Goal: Task Accomplishment & Management: Use online tool/utility

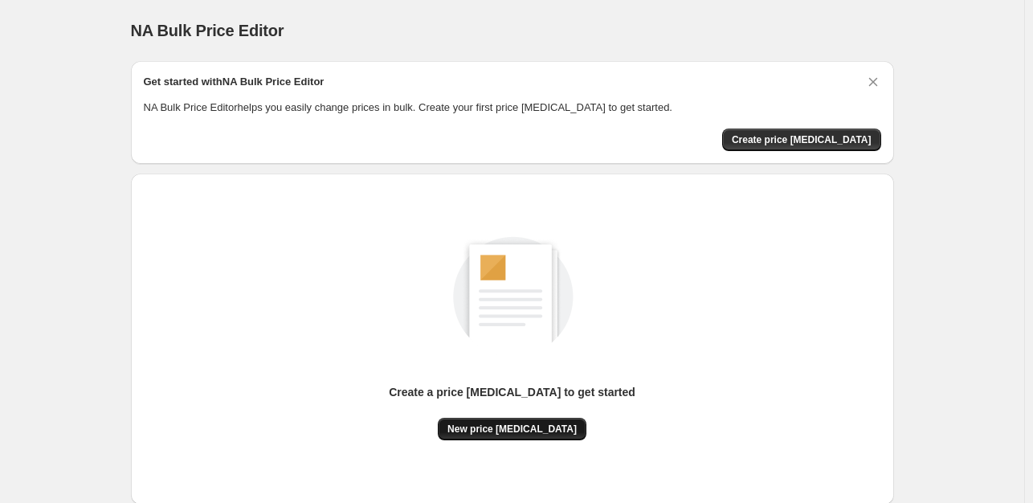
click at [519, 421] on button "New price [MEDICAL_DATA]" at bounding box center [512, 429] width 149 height 22
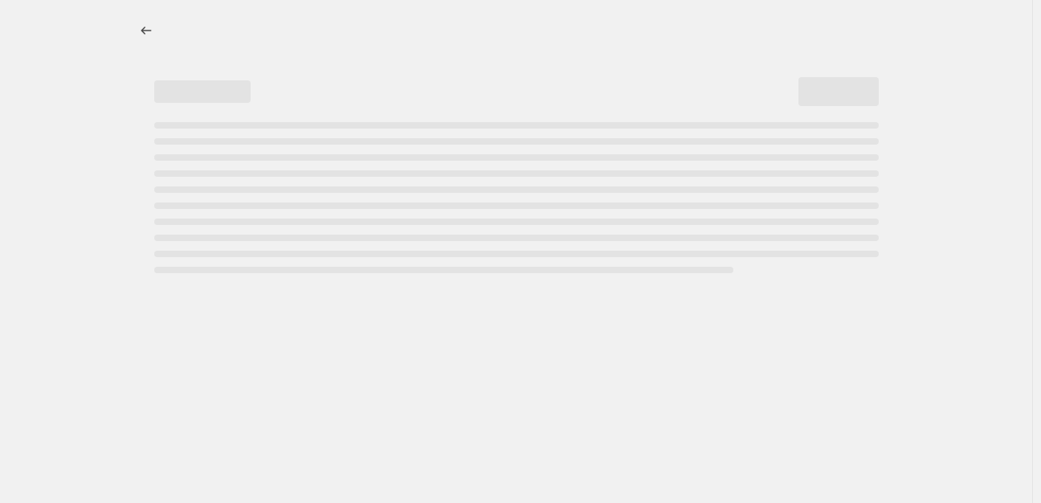
select select "percentage"
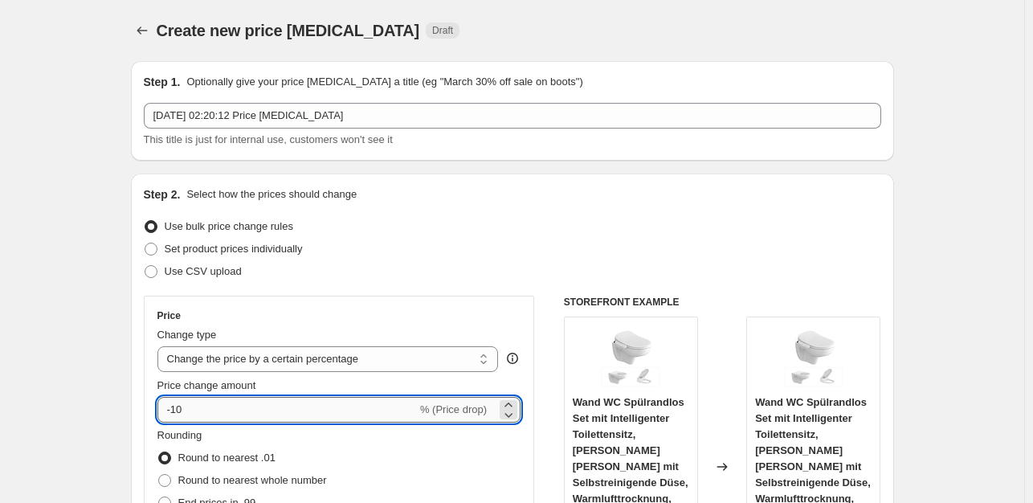
click at [222, 415] on input "-10" at bounding box center [286, 410] width 259 height 26
type input "-1"
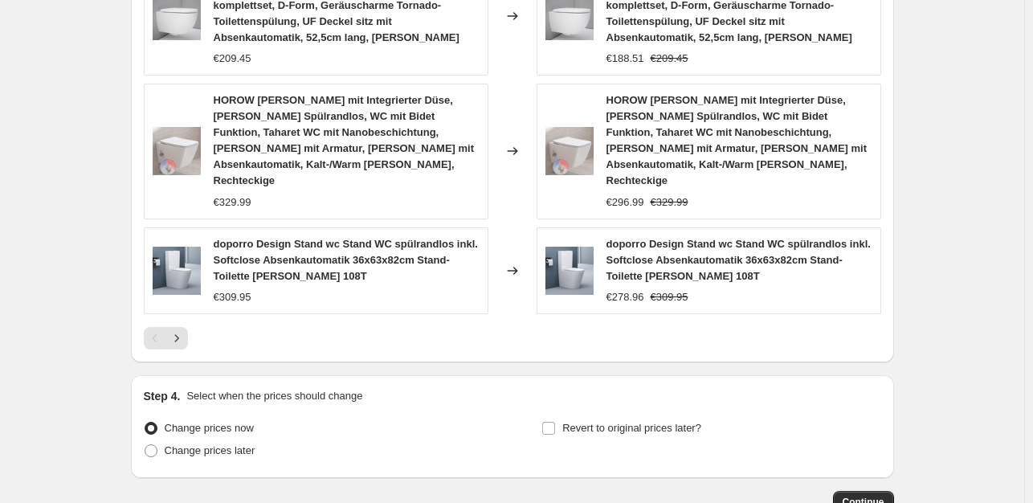
scroll to position [1288, 0]
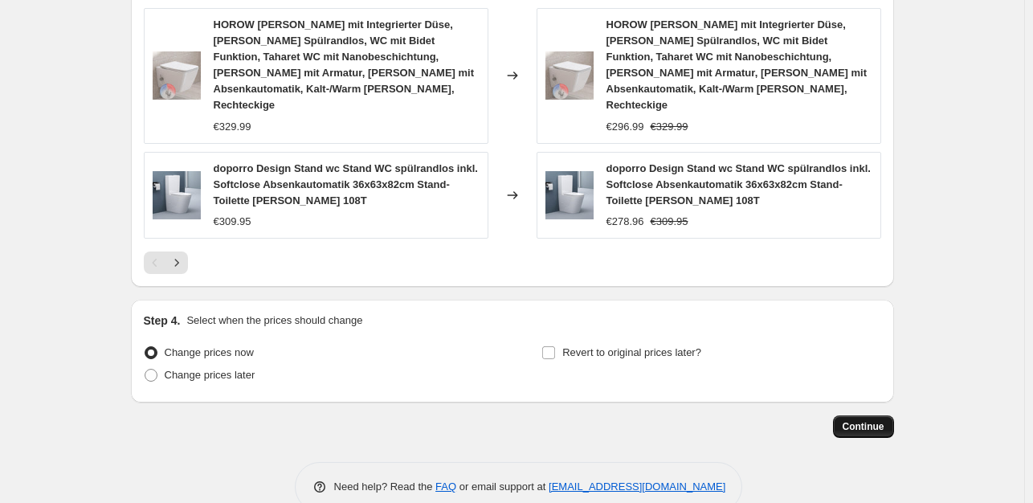
type input "-35"
click at [870, 420] on span "Continue" at bounding box center [863, 426] width 42 height 13
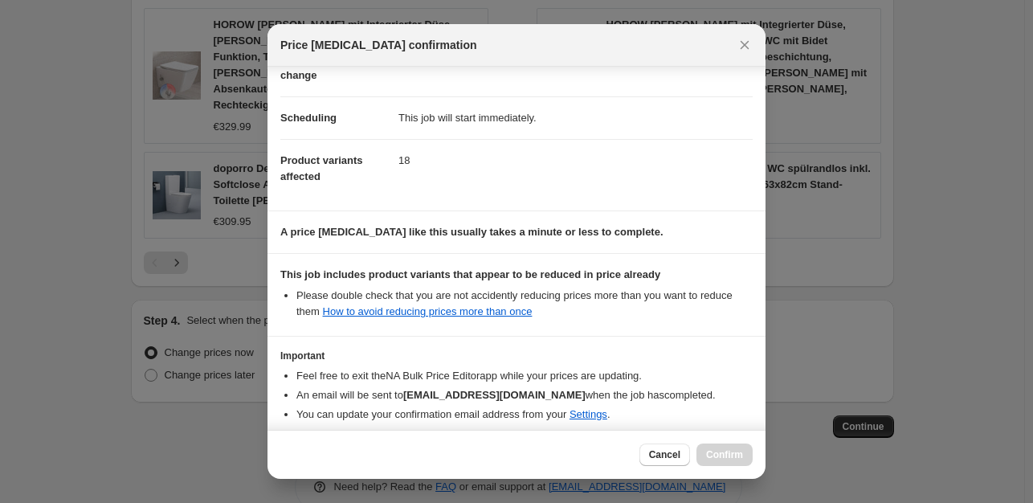
scroll to position [172, 0]
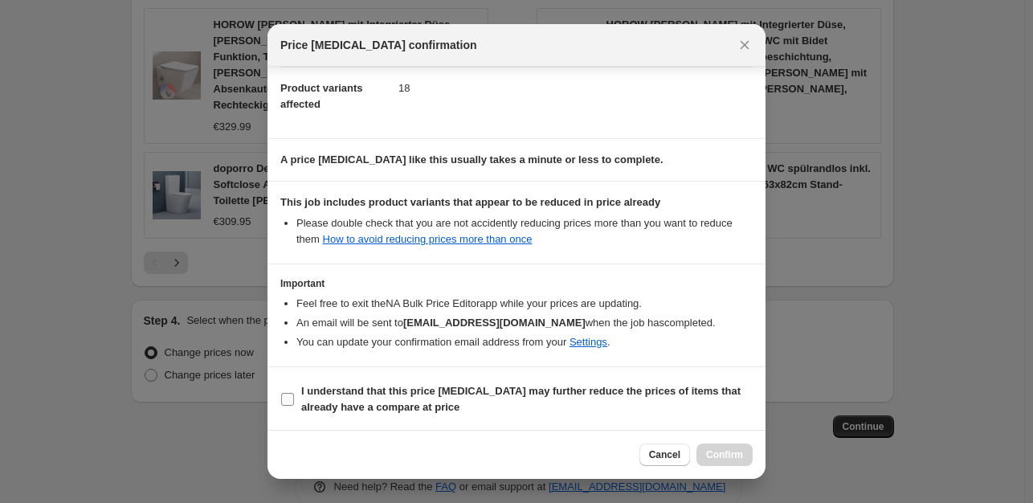
click at [283, 400] on input "I understand that this price change job may further reduce the prices of items …" at bounding box center [287, 399] width 13 height 13
checkbox input "true"
click at [716, 452] on span "Confirm" at bounding box center [724, 454] width 37 height 13
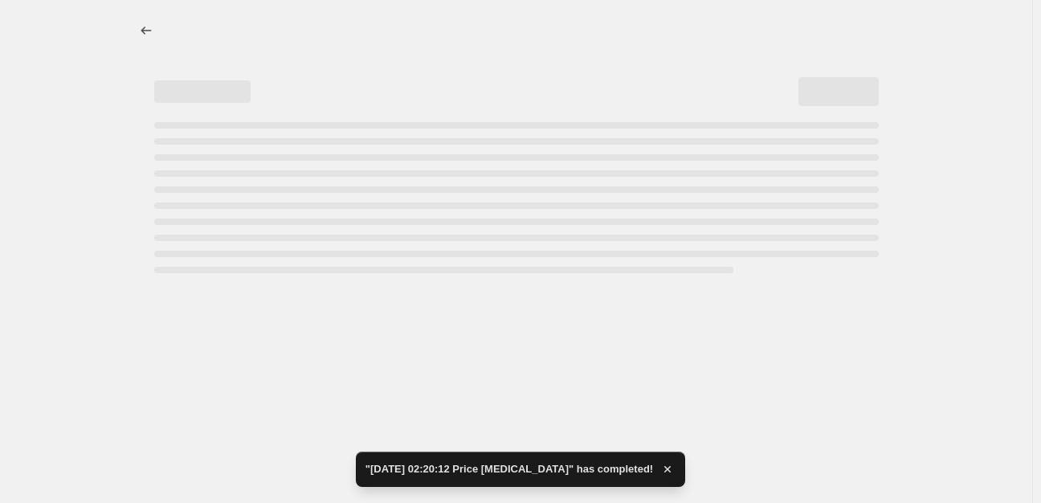
select select "percentage"
